Goal: Register for event/course: Register for event/course

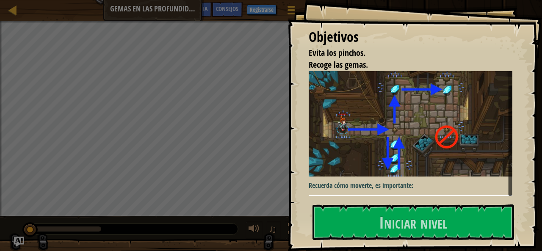
scroll to position [10, 0]
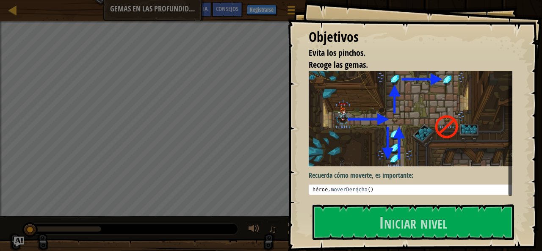
click at [410, 187] on div "héroe . moverDerecha ( )" at bounding box center [414, 196] width 206 height 18
type textarea "hero.moveRight()"
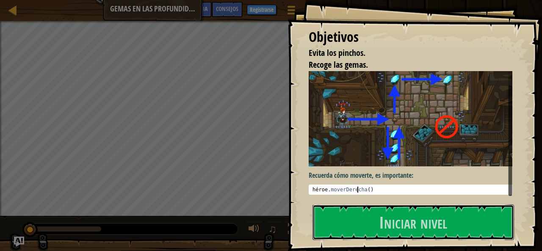
click at [481, 217] on button "Iniciar nivel" at bounding box center [412, 222] width 201 height 36
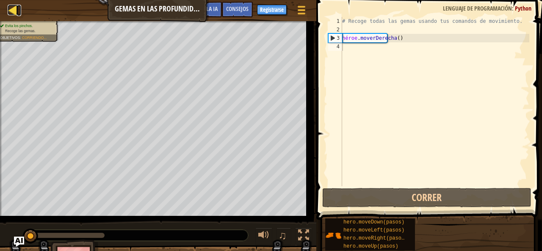
click at [13, 12] on div at bounding box center [13, 10] width 11 height 11
select select "es-ES"
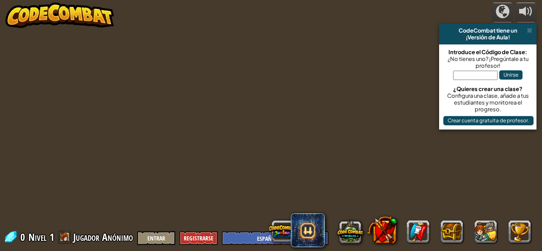
select select "es-ES"
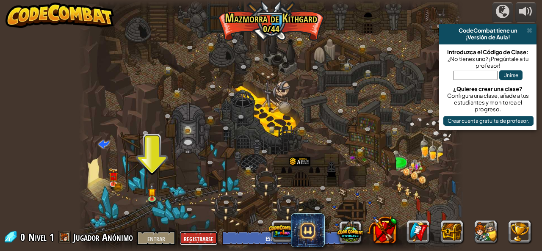
click at [206, 234] on button "Registrarse" at bounding box center [198, 238] width 38 height 14
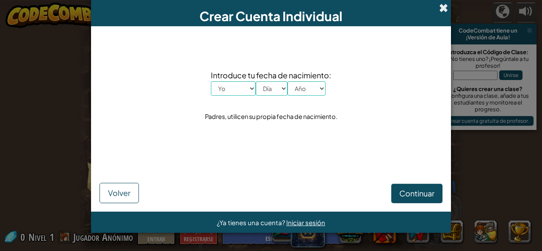
click at [441, 9] on span at bounding box center [443, 7] width 9 height 9
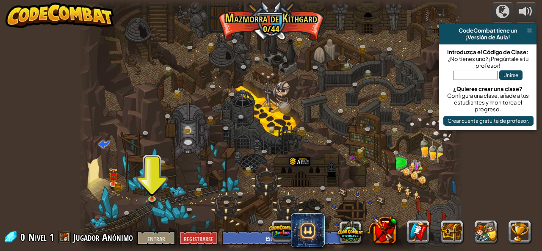
click at [479, 71] on input "text" at bounding box center [475, 75] width 44 height 9
type input "SpeedDark Full"
click at [516, 76] on font "Unirse" at bounding box center [510, 75] width 15 height 6
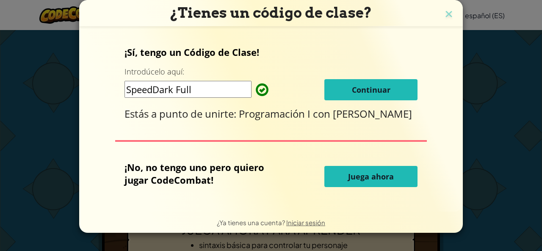
click at [383, 86] on font "Continuar" at bounding box center [371, 90] width 38 height 10
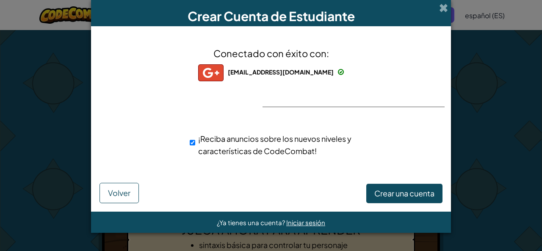
click at [489, 72] on div "Crear Cuenta de Estudiante Conectado con éxito con: wilsoncaal771@gmail.com wil…" at bounding box center [271, 125] width 542 height 251
click at [446, 4] on span at bounding box center [443, 7] width 9 height 9
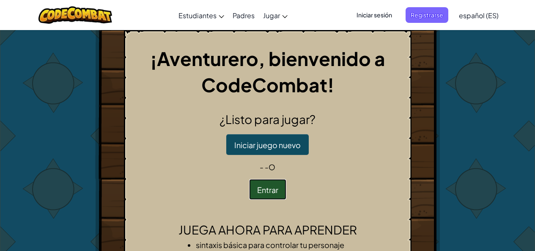
click at [269, 195] on button "Entrar" at bounding box center [267, 189] width 37 height 21
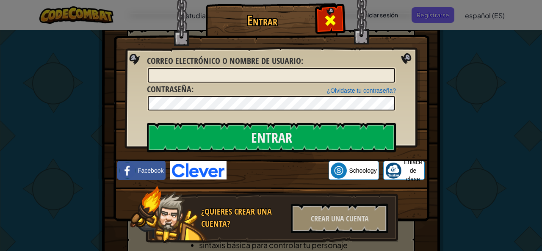
click at [323, 20] on span at bounding box center [330, 21] width 14 height 14
click at [323, 20] on div "Cambiar modo de navegación Estudiantes Crear cuenta gratis. Soluciones para esc…" at bounding box center [271, 15] width 546 height 30
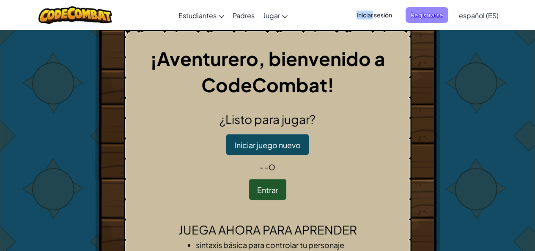
click at [427, 13] on font "Registrarse" at bounding box center [427, 15] width 33 height 8
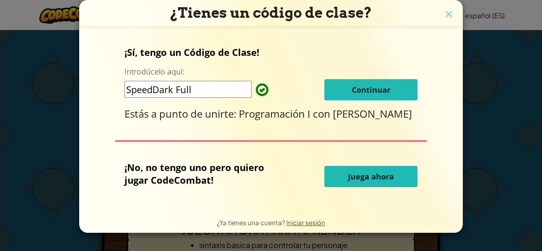
click at [373, 88] on font "Continuar" at bounding box center [371, 90] width 38 height 10
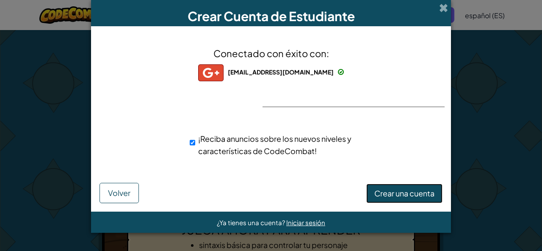
click at [390, 189] on font "Crear una cuenta" at bounding box center [404, 193] width 60 height 10
click at [390, 189] on div "Crear una cuenta Volver" at bounding box center [270, 191] width 343 height 24
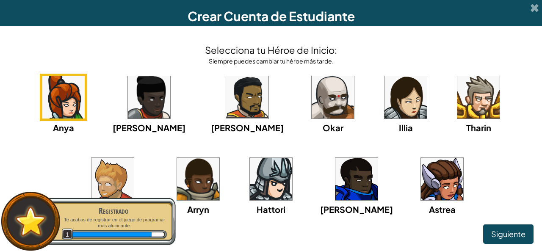
click at [250, 182] on img at bounding box center [271, 179] width 42 height 42
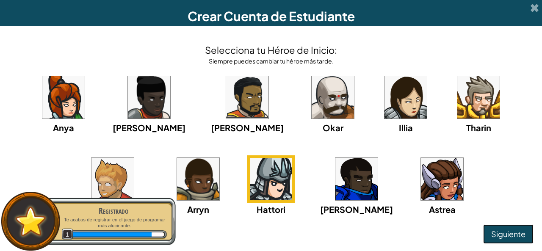
click at [503, 228] on button "Siguiente" at bounding box center [508, 233] width 50 height 19
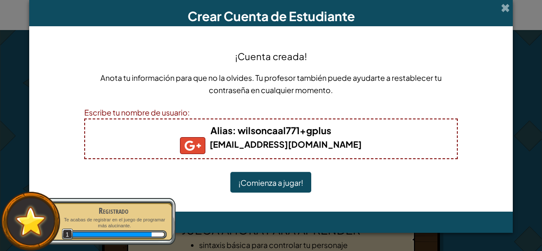
click at [296, 181] on font "¡Comienza a jugar!" at bounding box center [270, 183] width 65 height 10
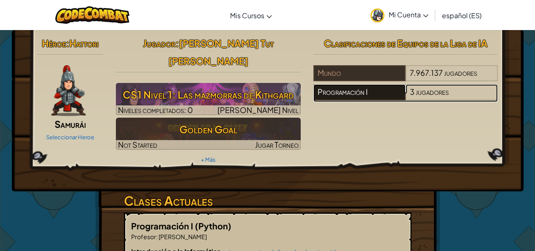
click at [389, 88] on div "Programación I" at bounding box center [359, 92] width 92 height 16
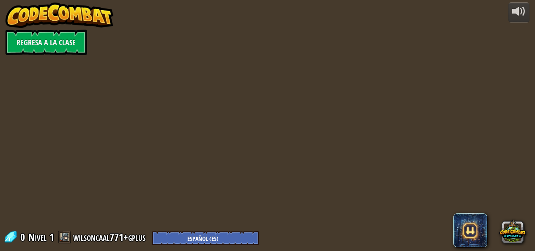
select select "es-ES"
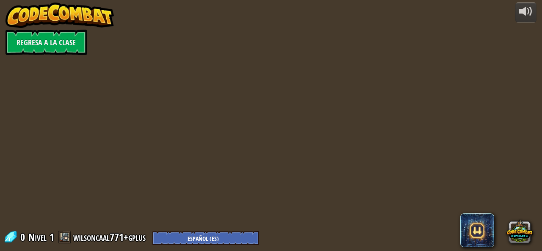
select select "es-ES"
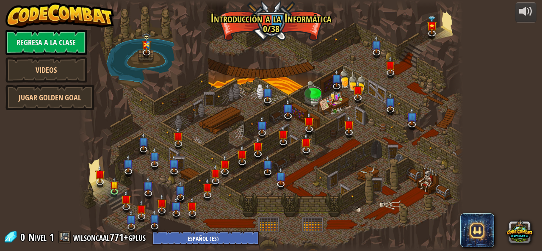
select select "es-ES"
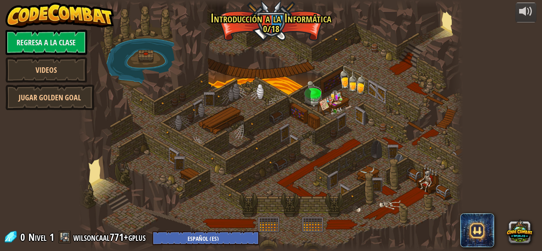
select select "es-ES"
